Goal: Task Accomplishment & Management: Use online tool/utility

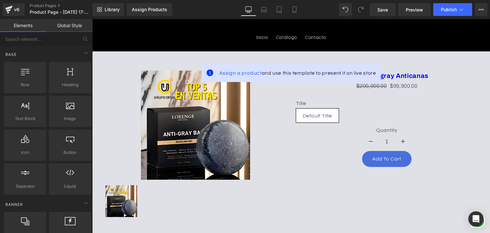
scroll to position [96, 0]
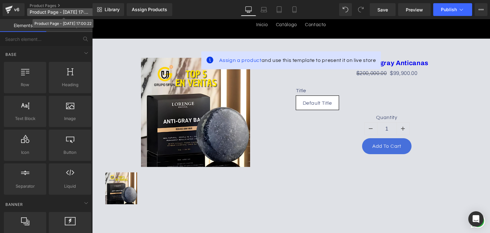
click at [54, 9] on p "Product Page - [DATE] 17:00:22" at bounding box center [63, 12] width 73 height 8
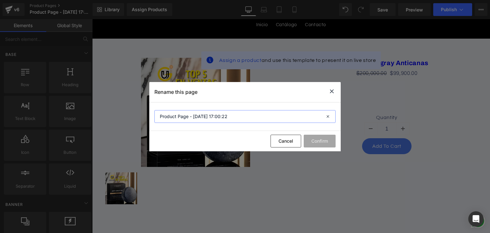
click at [300, 117] on input "Product Page - [DATE] 17:00:22" at bounding box center [244, 116] width 181 height 13
drag, startPoint x: 279, startPoint y: 118, endPoint x: 138, endPoint y: 124, distance: 141.8
click at [138, 124] on div "Rename this page Product Page - [DATE] 17:00:22 Cancel Confirm" at bounding box center [245, 116] width 490 height 233
type input "jabon anticanas"
click at [315, 138] on button "Confirm" at bounding box center [320, 141] width 32 height 13
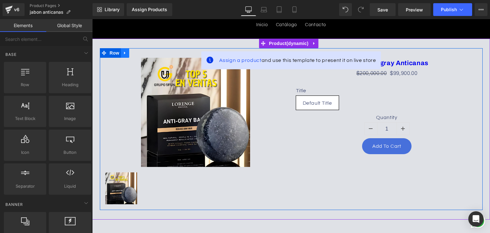
click at [123, 50] on icon at bounding box center [125, 52] width 4 height 5
click at [142, 54] on link at bounding box center [142, 53] width 8 height 10
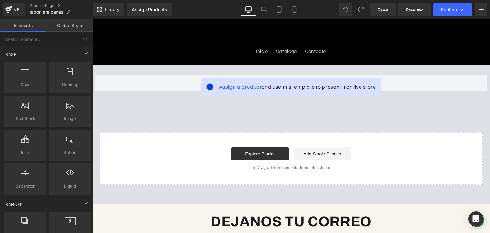
scroll to position [32, 0]
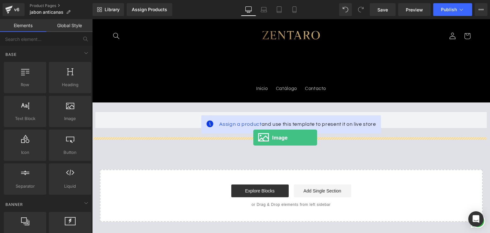
drag, startPoint x: 148, startPoint y: 135, endPoint x: 254, endPoint y: 138, distance: 106.0
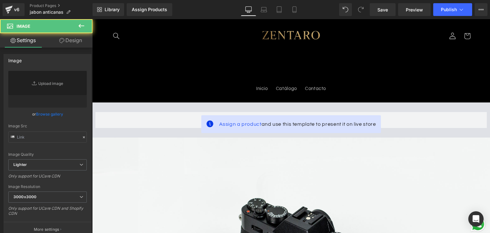
type input "//[DOMAIN_NAME][URL]"
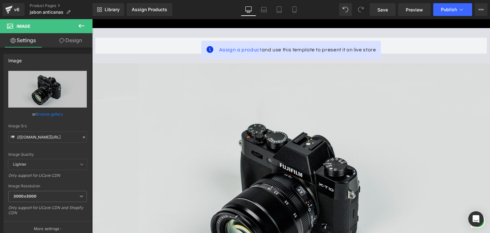
scroll to position [96, 0]
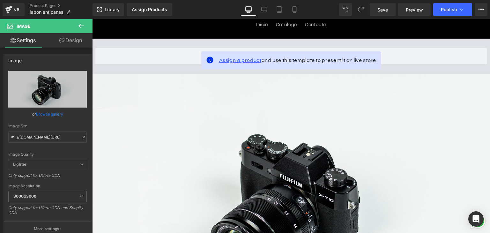
click at [239, 60] on span "Assign a product" at bounding box center [240, 60] width 42 height 5
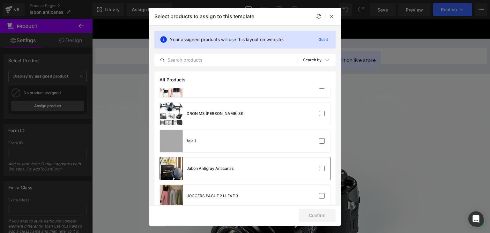
click at [242, 174] on div "Jabon Antigray Anticanas" at bounding box center [245, 168] width 170 height 22
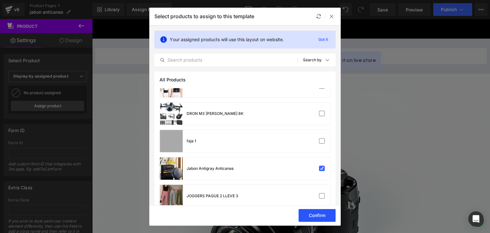
click at [313, 214] on button "Confirm" at bounding box center [317, 215] width 37 height 13
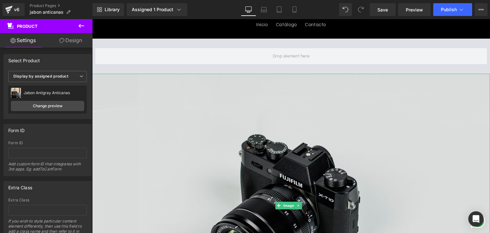
drag, startPoint x: 299, startPoint y: 164, endPoint x: 296, endPoint y: 154, distance: 10.5
click at [299, 164] on img at bounding box center [291, 206] width 398 height 264
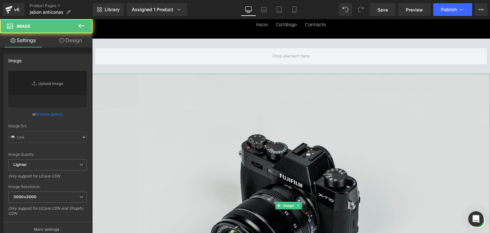
type input "//[DOMAIN_NAME][URL]"
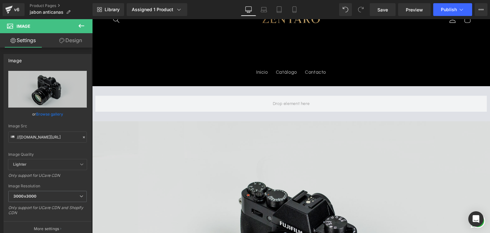
scroll to position [64, 0]
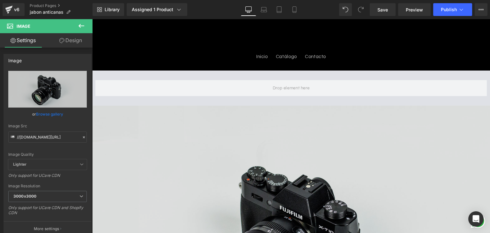
click at [258, 110] on img at bounding box center [291, 238] width 398 height 264
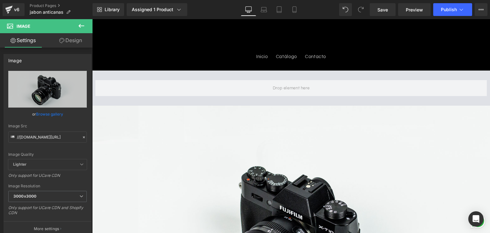
click at [85, 27] on icon at bounding box center [82, 26] width 8 height 8
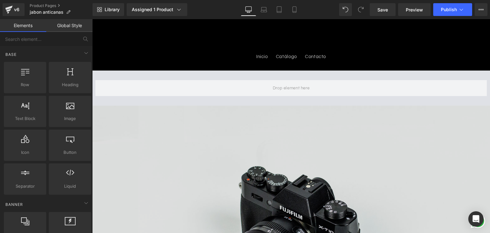
click at [204, 132] on img at bounding box center [291, 238] width 398 height 264
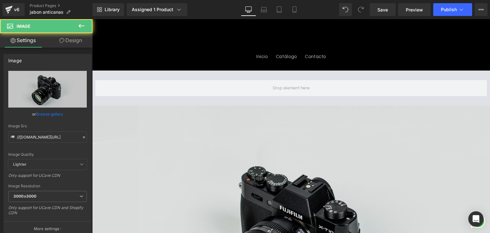
click at [266, 140] on img at bounding box center [291, 238] width 398 height 264
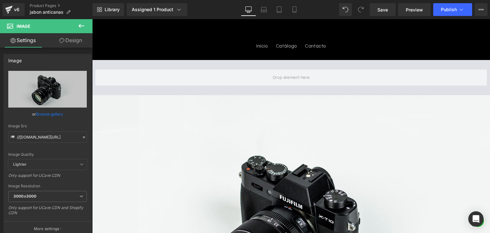
scroll to position [32, 0]
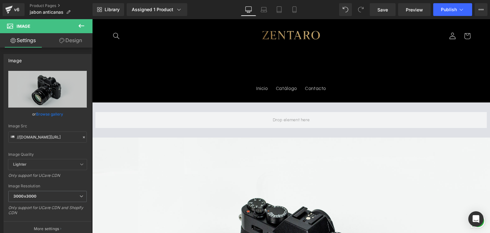
click at [80, 25] on icon at bounding box center [82, 26] width 8 height 8
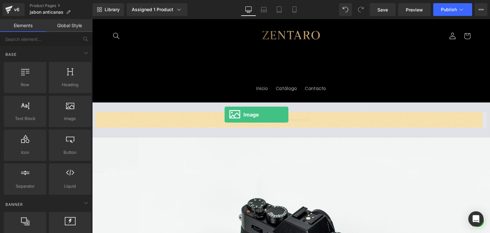
drag, startPoint x: 159, startPoint y: 128, endPoint x: 237, endPoint y: 115, distance: 79.9
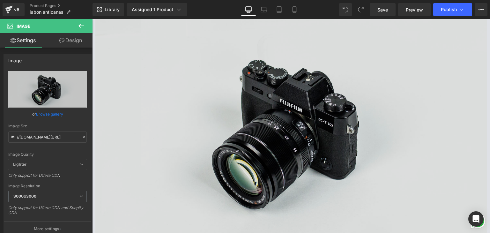
scroll to position [96, 0]
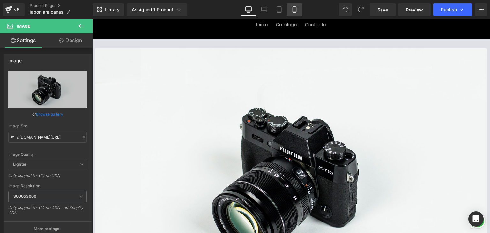
click at [294, 9] on icon at bounding box center [294, 9] width 6 height 6
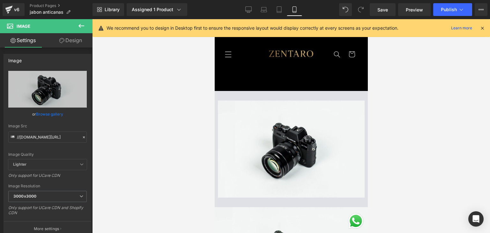
scroll to position [0, 0]
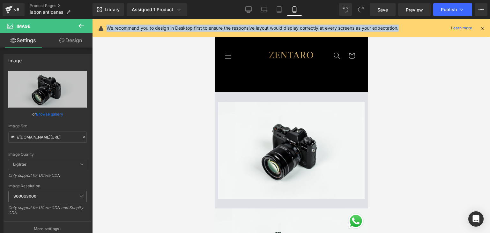
drag, startPoint x: 106, startPoint y: 26, endPoint x: 409, endPoint y: 28, distance: 303.8
click at [409, 28] on div "We recommend you to design in Desktop first to ensure the responsive layout wou…" at bounding box center [292, 28] width 398 height 18
click at [420, 111] on div at bounding box center [291, 126] width 398 height 214
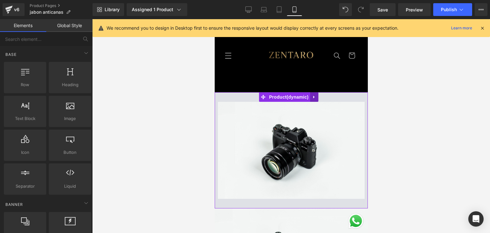
click at [313, 96] on icon at bounding box center [314, 96] width 4 height 5
click at [319, 96] on icon at bounding box center [318, 97] width 4 height 4
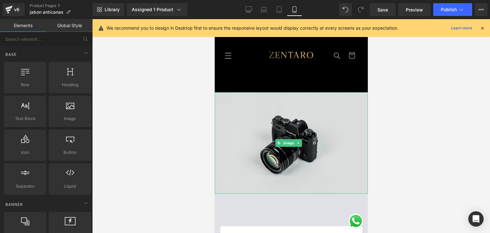
click at [313, 116] on img at bounding box center [290, 142] width 153 height 101
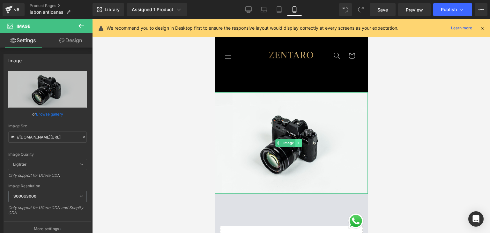
click at [298, 141] on icon at bounding box center [299, 143] width 4 height 4
click at [304, 139] on link at bounding box center [302, 143] width 7 height 8
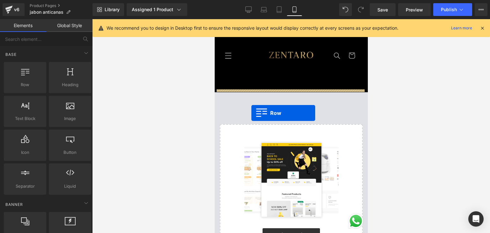
drag, startPoint x: 250, startPoint y: 99, endPoint x: 251, endPoint y: 113, distance: 14.4
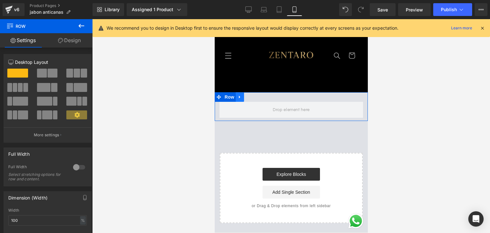
click at [240, 96] on icon at bounding box center [239, 96] width 4 height 5
click at [258, 95] on icon at bounding box center [256, 97] width 4 height 4
